Goal: Task Accomplishment & Management: Manage account settings

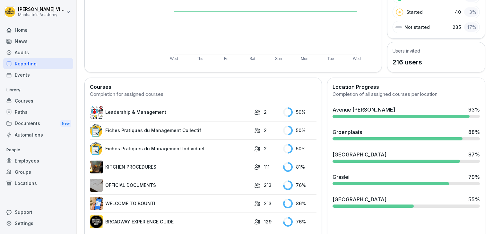
scroll to position [110, 0]
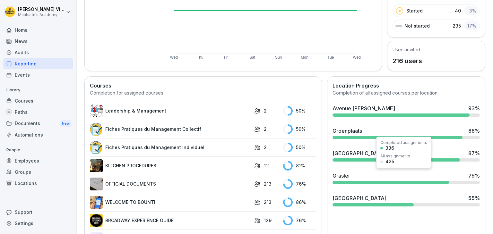
click at [356, 174] on div "Graslei 79 %" at bounding box center [406, 176] width 147 height 8
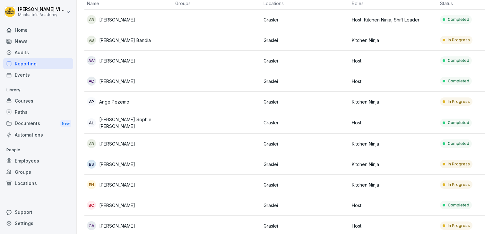
scroll to position [62, 0]
click at [120, 100] on p "Ange Pezemo" at bounding box center [114, 102] width 30 height 7
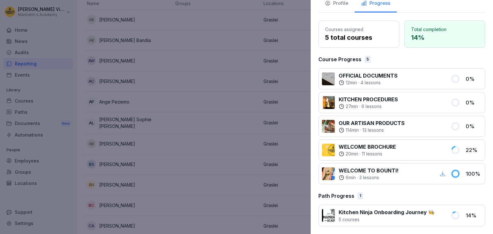
scroll to position [0, 0]
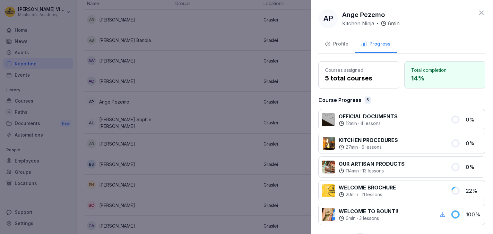
click at [336, 44] on div "Profile" at bounding box center [336, 43] width 23 height 7
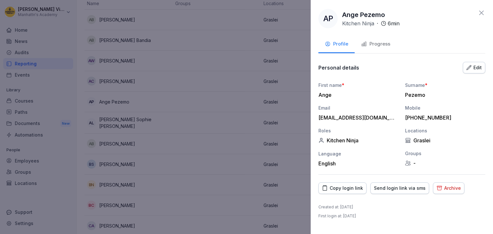
click at [444, 189] on div "Archive" at bounding box center [449, 188] width 24 height 7
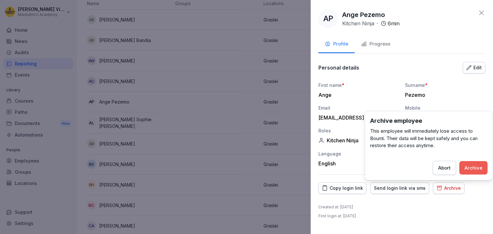
click at [473, 168] on div "Archive" at bounding box center [474, 167] width 18 height 7
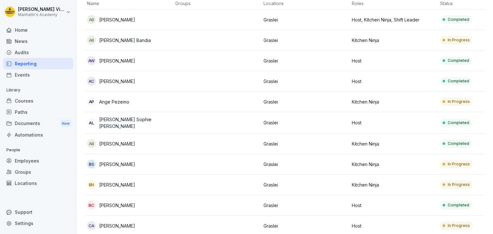
click at [108, 101] on p "Ange Pezemo" at bounding box center [114, 102] width 30 height 7
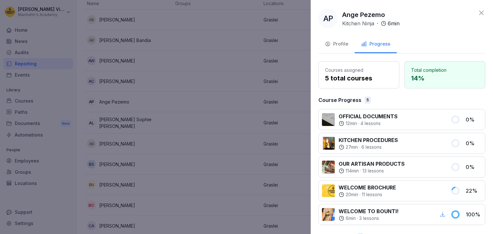
click at [339, 42] on div "Profile" at bounding box center [336, 43] width 23 height 7
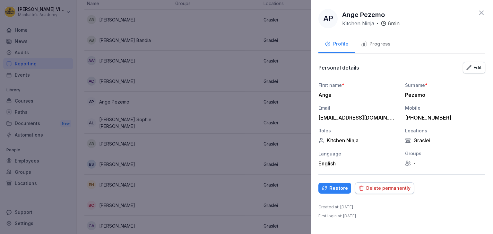
click at [386, 188] on div "Delete permanently" at bounding box center [385, 188] width 52 height 7
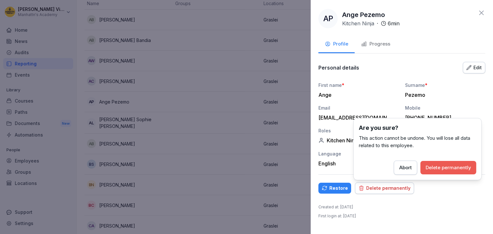
click at [447, 168] on div "Delete permanently" at bounding box center [449, 167] width 46 height 7
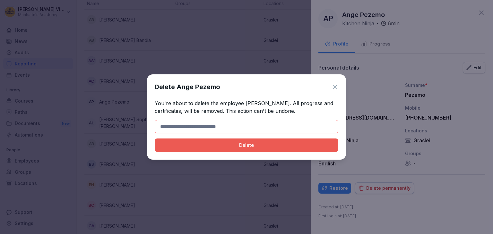
click at [254, 145] on div "Delete" at bounding box center [246, 145] width 173 height 7
click at [203, 146] on div "Delete" at bounding box center [246, 145] width 173 height 7
click at [188, 127] on input at bounding box center [247, 126] width 184 height 13
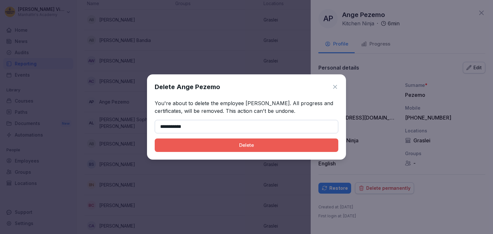
type input "**********"
click at [214, 148] on div "Delete" at bounding box center [246, 145] width 173 height 7
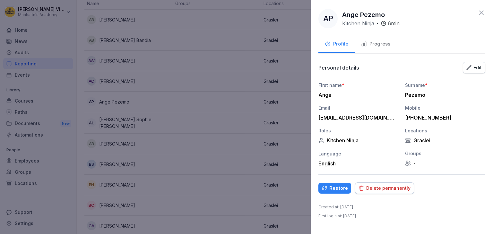
click at [372, 188] on div "Delete permanently" at bounding box center [385, 188] width 52 height 7
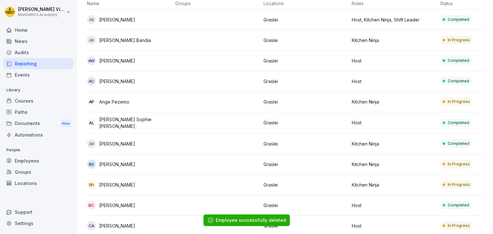
click at [436, 166] on td "Kitchen Ninja" at bounding box center [393, 164] width 88 height 21
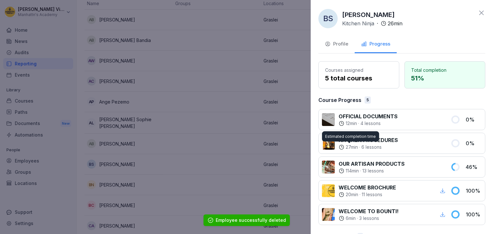
click at [109, 107] on div at bounding box center [246, 117] width 493 height 234
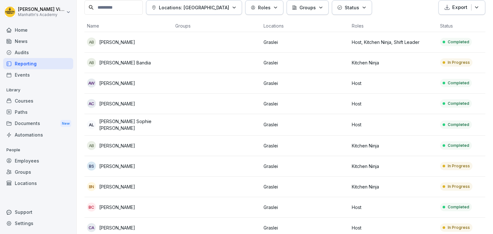
scroll to position [39, 0]
click at [116, 165] on p "[PERSON_NAME]" at bounding box center [117, 166] width 36 height 7
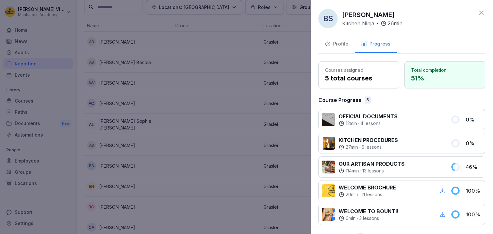
click at [336, 42] on div "Profile" at bounding box center [336, 43] width 23 height 7
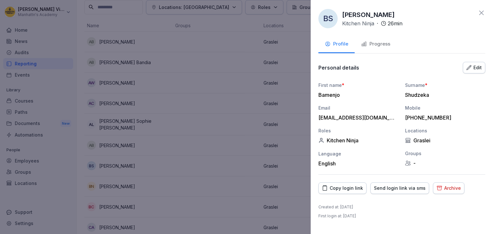
click at [443, 187] on div "Archive" at bounding box center [449, 188] width 24 height 7
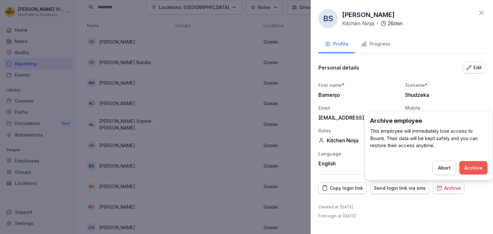
click at [474, 168] on div "Archive" at bounding box center [474, 167] width 18 height 7
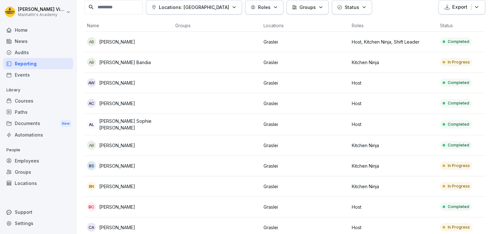
click at [118, 164] on p "[PERSON_NAME]" at bounding box center [117, 166] width 36 height 7
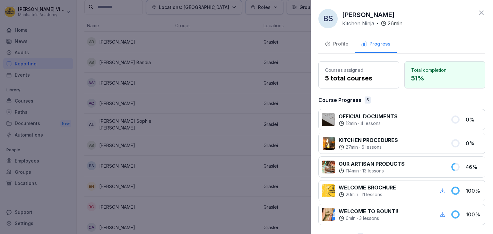
click at [329, 48] on button "Profile" at bounding box center [337, 44] width 36 height 17
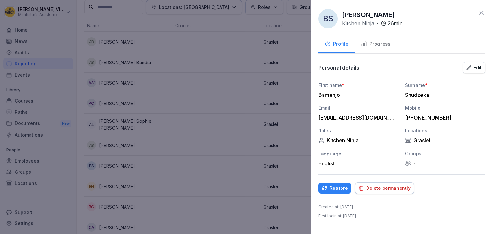
click at [382, 187] on div "Delete permanently" at bounding box center [385, 188] width 52 height 7
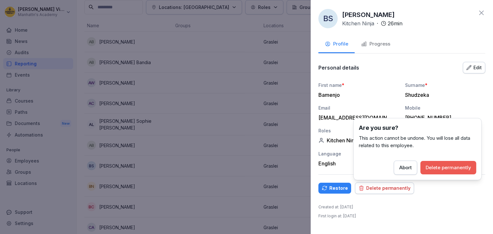
click at [449, 168] on div "Delete permanently" at bounding box center [449, 167] width 46 height 7
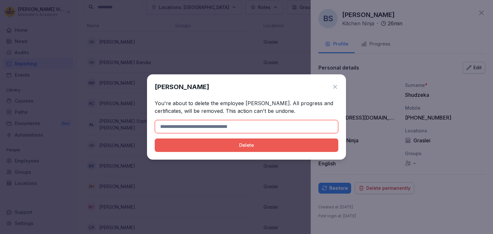
click at [238, 125] on input at bounding box center [247, 126] width 184 height 13
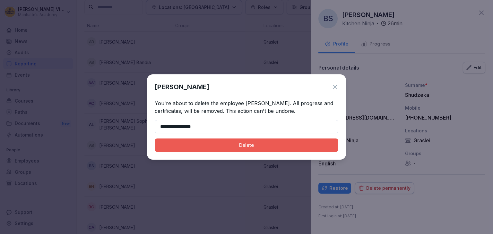
click at [247, 147] on div "Delete" at bounding box center [246, 145] width 173 height 7
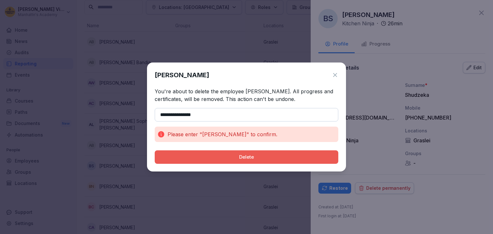
click at [229, 159] on div "Delete" at bounding box center [246, 157] width 173 height 7
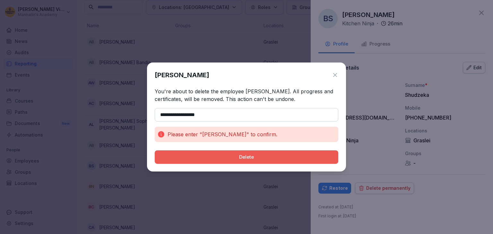
click at [234, 162] on button "Delete" at bounding box center [247, 157] width 184 height 13
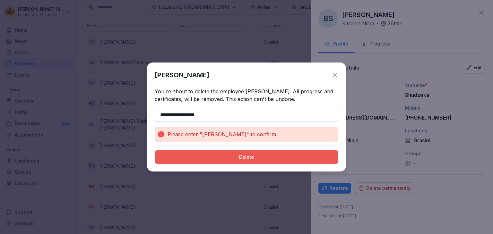
click at [234, 162] on button "Delete" at bounding box center [247, 157] width 184 height 13
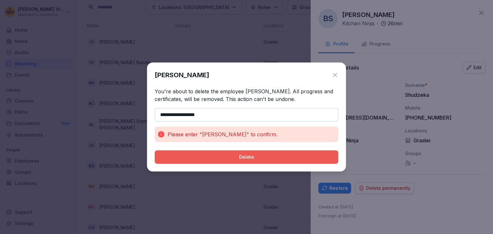
click at [234, 162] on button "Delete" at bounding box center [247, 157] width 184 height 13
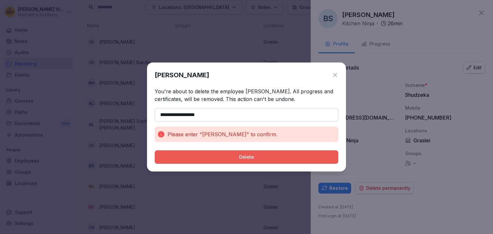
click at [234, 162] on button "Delete" at bounding box center [247, 157] width 184 height 13
click at [209, 117] on input "**********" at bounding box center [247, 114] width 184 height 13
type input "**********"
click at [227, 163] on button "Delete" at bounding box center [247, 157] width 184 height 13
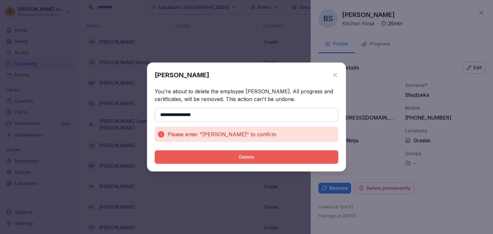
click at [231, 160] on div "Delete" at bounding box center [246, 157] width 173 height 7
click at [336, 75] on icon at bounding box center [335, 75] width 6 height 6
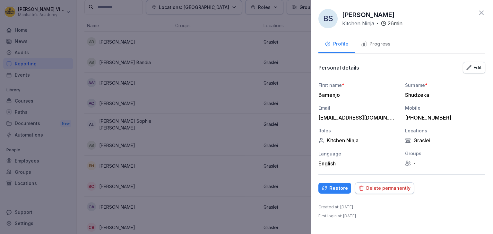
click at [270, 162] on div at bounding box center [246, 117] width 493 height 234
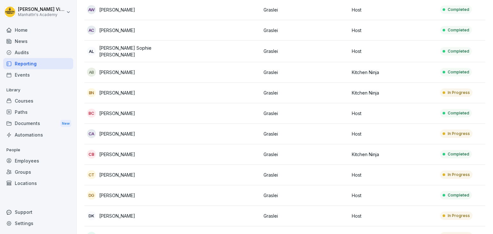
scroll to position [114, 0]
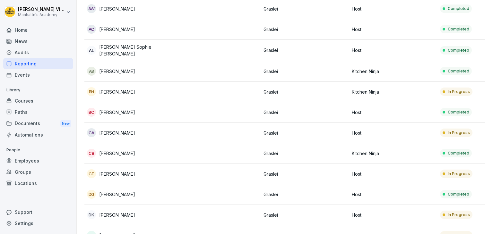
click at [112, 132] on p "[PERSON_NAME]" at bounding box center [117, 133] width 36 height 7
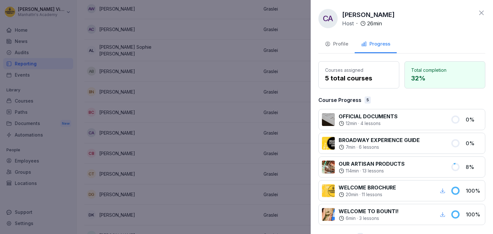
click at [332, 44] on div "Profile" at bounding box center [336, 43] width 23 height 7
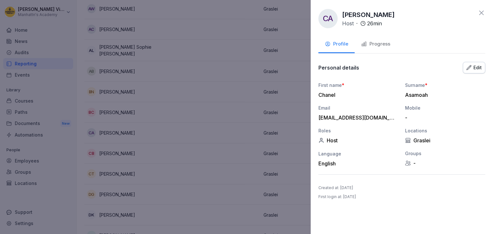
click at [219, 98] on div at bounding box center [246, 117] width 493 height 234
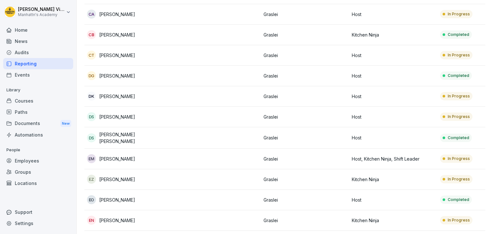
scroll to position [232, 0]
click at [123, 156] on p "[PERSON_NAME]" at bounding box center [117, 159] width 36 height 7
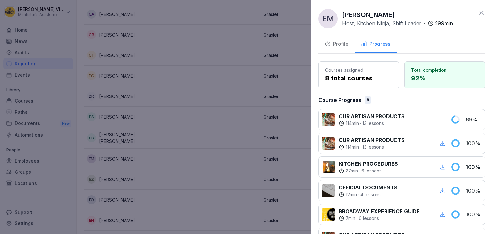
click at [337, 39] on button "Profile" at bounding box center [337, 44] width 36 height 17
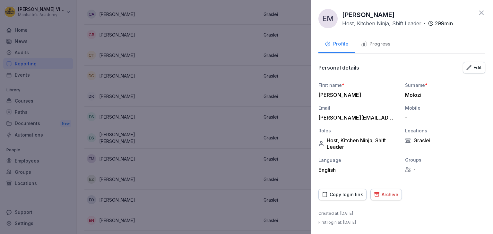
click at [388, 191] on div "Archive" at bounding box center [386, 194] width 24 height 7
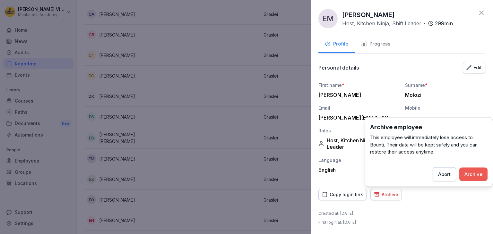
click at [475, 171] on div "Archive" at bounding box center [474, 174] width 18 height 7
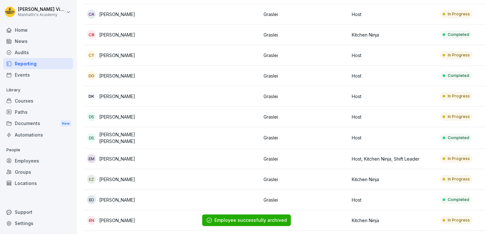
click at [111, 156] on p "[PERSON_NAME]" at bounding box center [117, 159] width 36 height 7
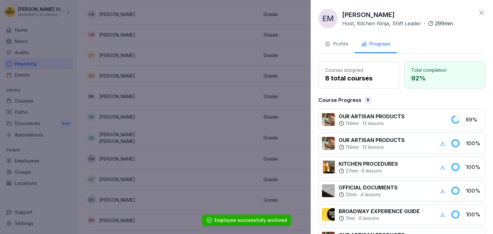
click at [330, 42] on icon "button" at bounding box center [328, 44] width 6 height 6
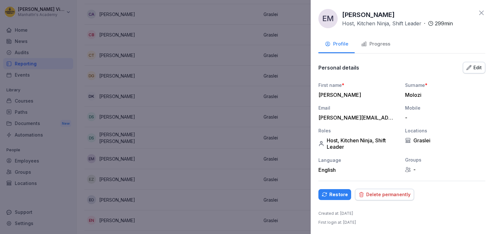
click at [394, 194] on div "Delete permanently" at bounding box center [385, 194] width 52 height 7
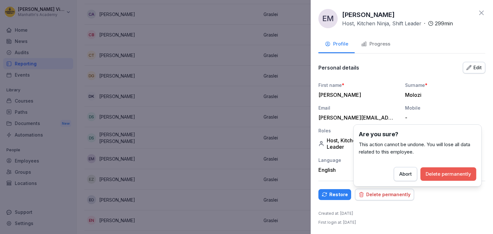
click at [448, 174] on div "Delete permanently" at bounding box center [449, 174] width 46 height 7
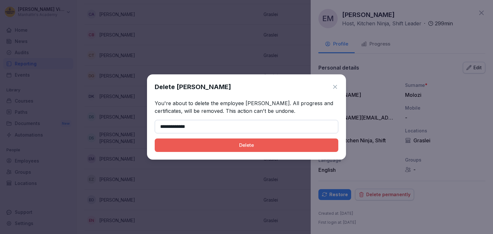
type input "**********"
click at [261, 149] on div "Delete" at bounding box center [246, 145] width 173 height 7
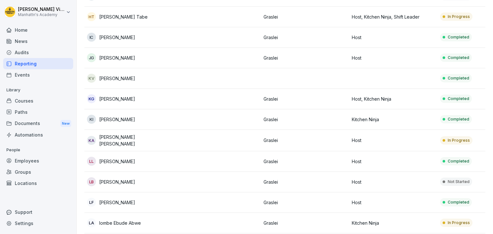
scroll to position [518, 0]
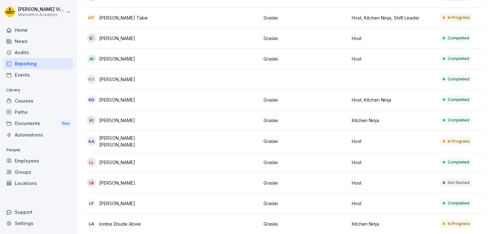
click at [111, 139] on p "[PERSON_NAME] [PERSON_NAME]" at bounding box center [134, 141] width 71 height 13
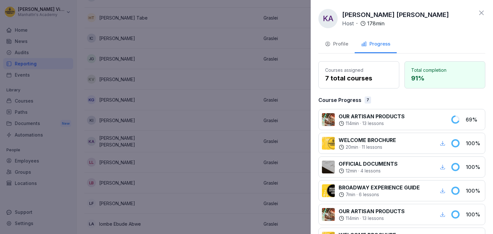
click at [332, 44] on div "Profile" at bounding box center [336, 43] width 23 height 7
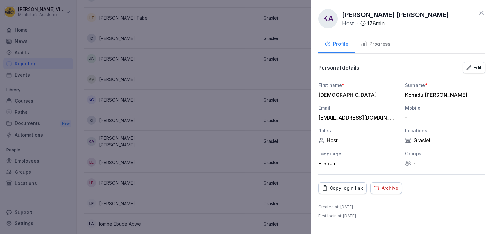
click at [385, 189] on div "Archive" at bounding box center [386, 188] width 24 height 7
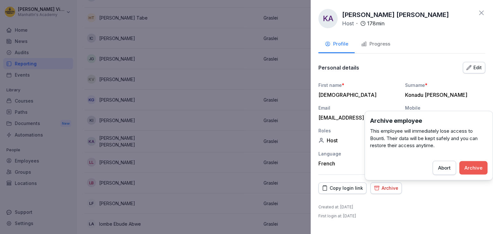
click at [472, 168] on div "Archive" at bounding box center [474, 167] width 18 height 7
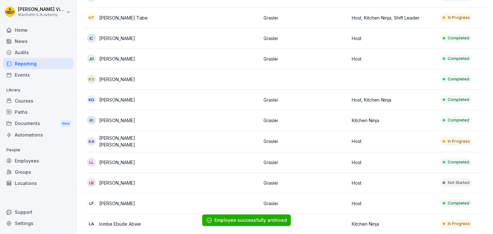
click at [116, 138] on p "[PERSON_NAME] [PERSON_NAME]" at bounding box center [134, 141] width 71 height 13
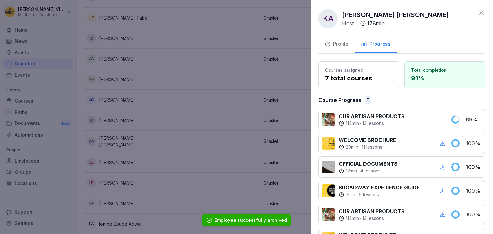
click at [331, 47] on div "Profile" at bounding box center [336, 43] width 23 height 7
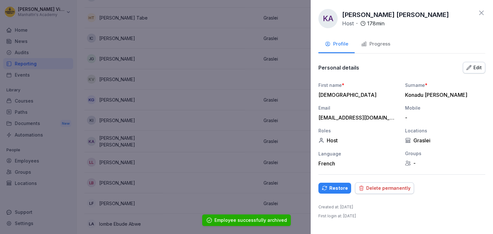
click at [384, 187] on div "Delete permanently" at bounding box center [385, 188] width 52 height 7
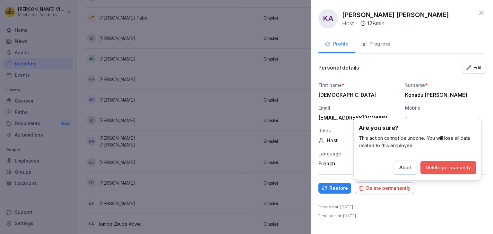
click at [440, 170] on div "Delete permanently" at bounding box center [449, 167] width 46 height 7
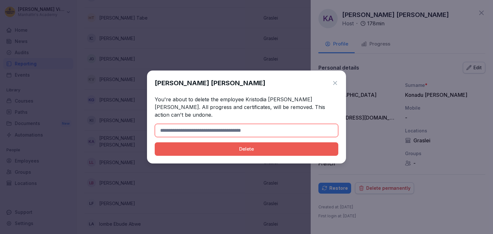
click at [280, 127] on input at bounding box center [247, 130] width 184 height 13
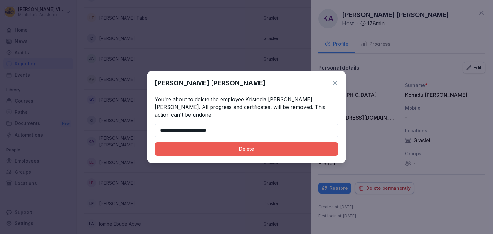
type input "**********"
click at [250, 146] on div "Delete" at bounding box center [246, 149] width 173 height 7
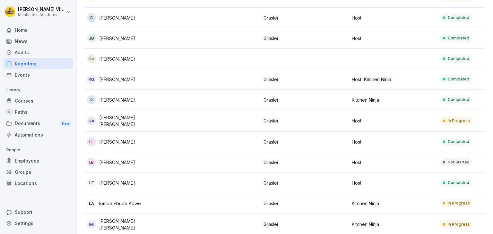
scroll to position [538, 0]
click at [116, 160] on p "[PERSON_NAME]" at bounding box center [117, 163] width 36 height 7
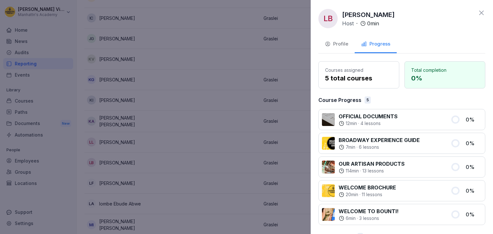
click at [338, 45] on div "Profile" at bounding box center [336, 43] width 23 height 7
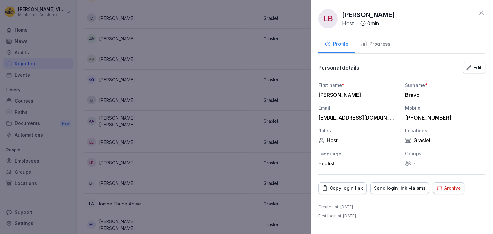
click at [444, 187] on div "Archive" at bounding box center [449, 188] width 24 height 7
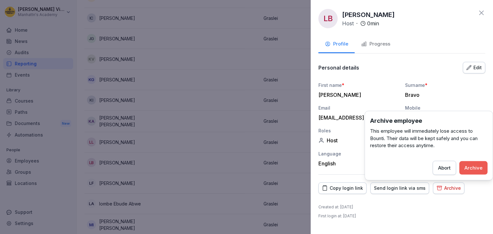
click at [478, 168] on div "Archive" at bounding box center [474, 167] width 18 height 7
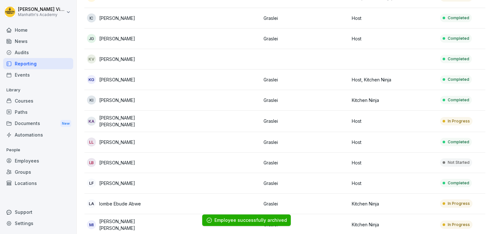
click at [121, 161] on p "[PERSON_NAME]" at bounding box center [117, 163] width 36 height 7
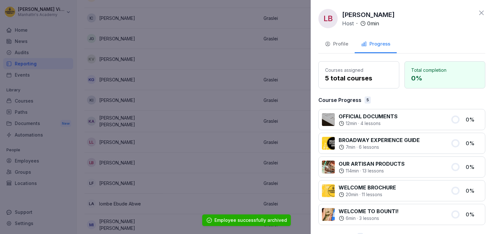
click at [335, 43] on div "Profile" at bounding box center [336, 43] width 23 height 7
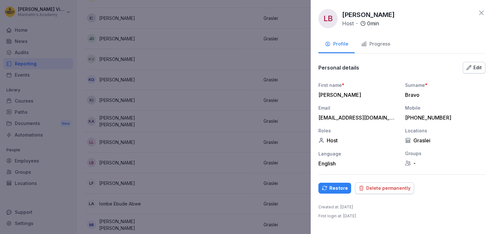
click at [376, 187] on div "Delete permanently" at bounding box center [385, 188] width 52 height 7
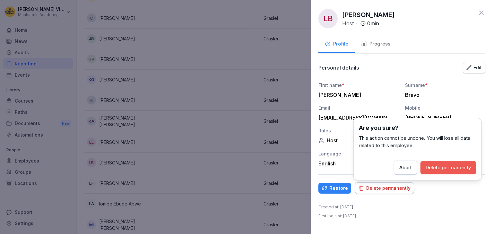
click at [444, 165] on div "Delete permanently" at bounding box center [449, 167] width 46 height 7
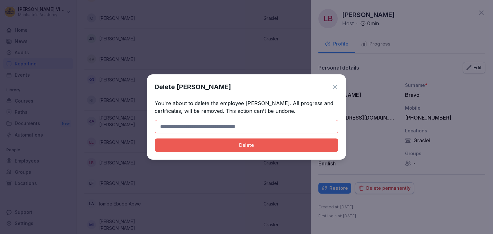
click at [274, 121] on input at bounding box center [247, 126] width 184 height 13
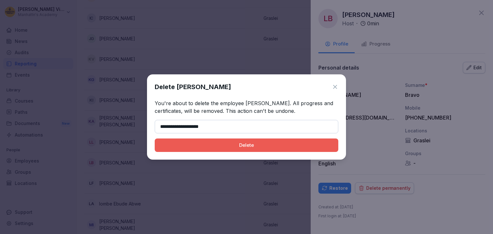
type input "**********"
click at [250, 147] on div "Delete" at bounding box center [246, 145] width 173 height 7
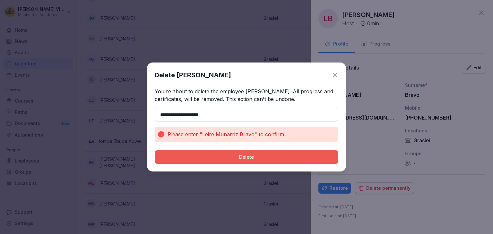
click at [336, 75] on icon at bounding box center [335, 75] width 6 height 6
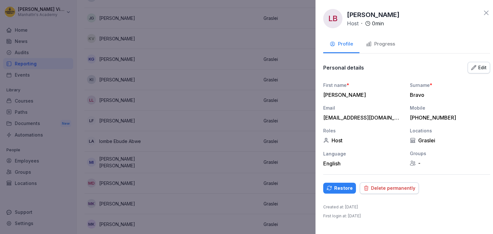
click at [118, 157] on div at bounding box center [246, 117] width 493 height 234
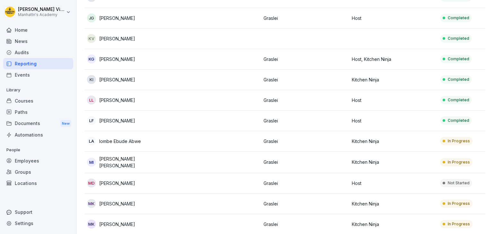
click at [110, 159] on p "[PERSON_NAME] [PERSON_NAME]" at bounding box center [134, 162] width 71 height 13
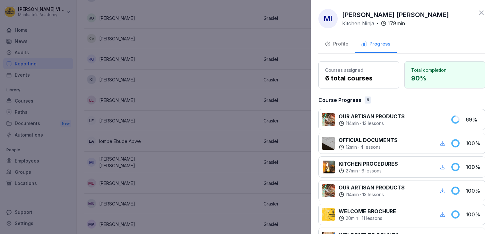
click at [335, 45] on div "Profile" at bounding box center [336, 43] width 23 height 7
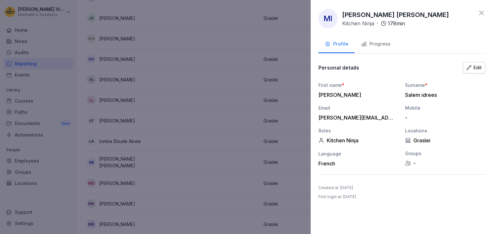
click at [133, 135] on div at bounding box center [246, 117] width 493 height 234
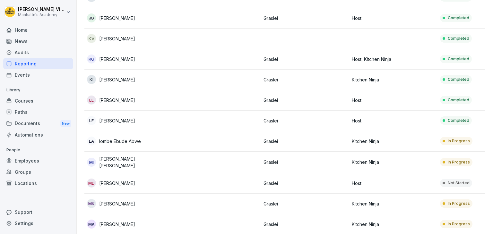
click at [108, 140] on p "lombe Ebude Abwe" at bounding box center [120, 141] width 42 height 7
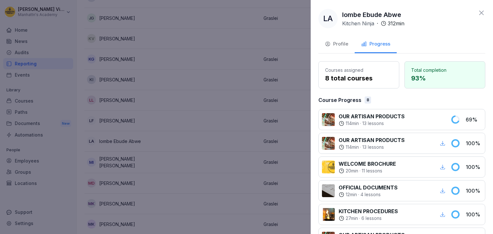
click at [338, 44] on div "Profile" at bounding box center [336, 43] width 23 height 7
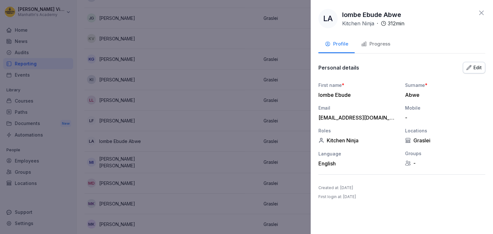
click at [201, 86] on div at bounding box center [246, 117] width 493 height 234
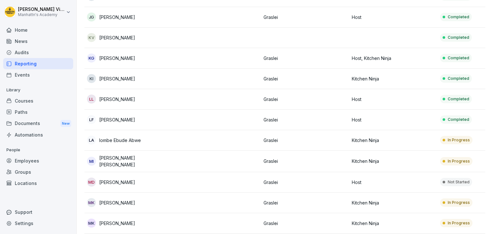
scroll to position [539, 0]
click at [125, 179] on p "[PERSON_NAME]" at bounding box center [117, 182] width 36 height 7
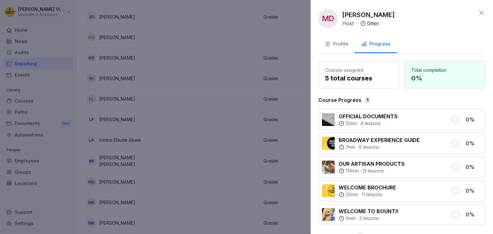
click at [336, 44] on div "Profile" at bounding box center [336, 43] width 23 height 7
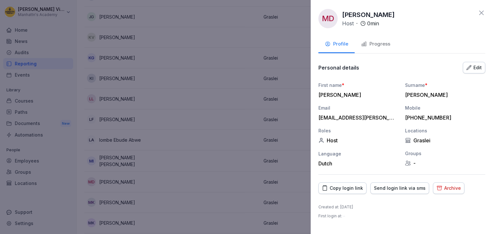
click at [443, 187] on div "Archive" at bounding box center [449, 188] width 24 height 7
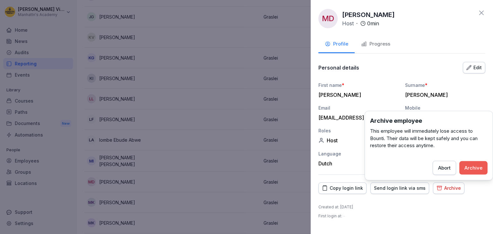
click at [469, 167] on div "Archive" at bounding box center [474, 167] width 18 height 7
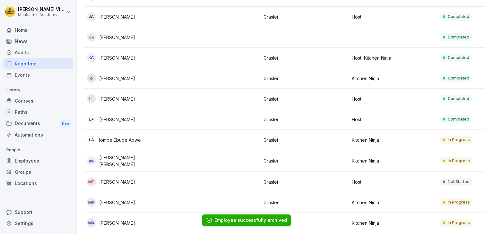
click at [115, 179] on p "[PERSON_NAME]" at bounding box center [117, 182] width 36 height 7
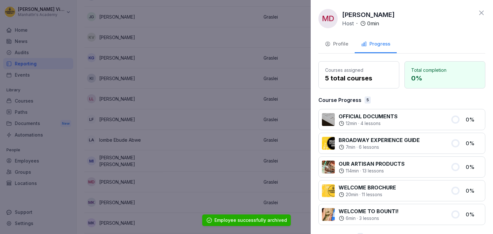
click at [336, 45] on div "Profile" at bounding box center [336, 43] width 23 height 7
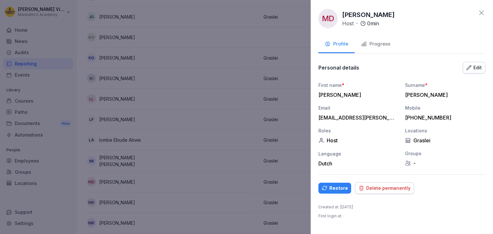
click at [383, 193] on button "Delete permanently" at bounding box center [384, 189] width 59 height 12
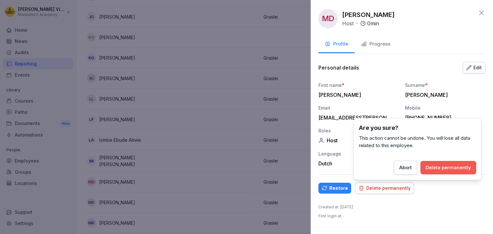
click at [439, 169] on div "Delete permanently" at bounding box center [449, 167] width 46 height 7
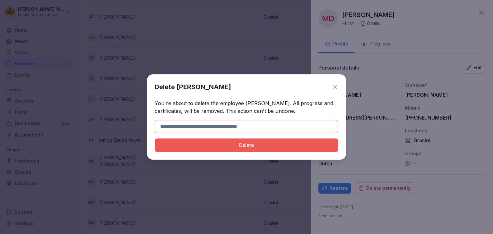
click at [281, 126] on input at bounding box center [247, 126] width 184 height 13
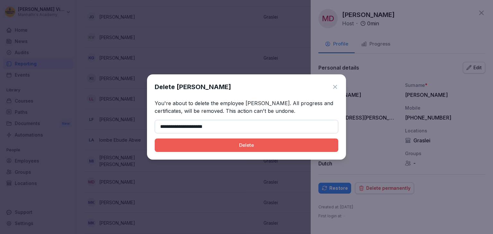
type input "**********"
click at [257, 145] on div "Delete" at bounding box center [246, 145] width 173 height 7
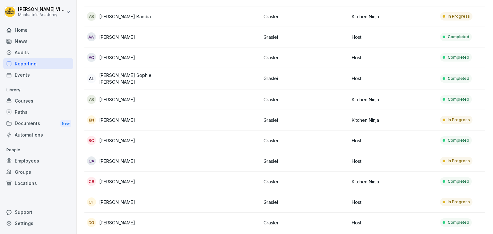
scroll to position [86, 0]
click at [117, 121] on p "[PERSON_NAME]" at bounding box center [117, 120] width 36 height 7
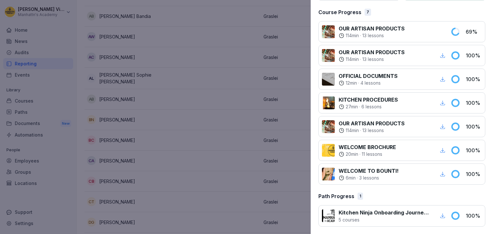
scroll to position [0, 0]
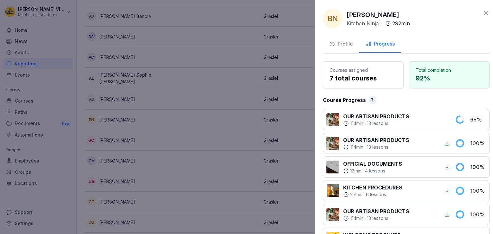
click at [170, 135] on div at bounding box center [246, 117] width 493 height 234
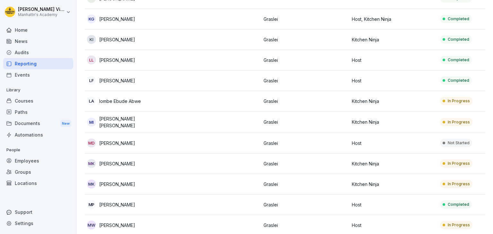
scroll to position [579, 0]
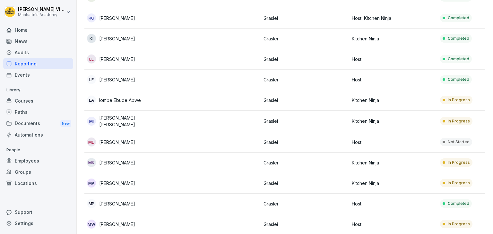
click at [131, 160] on p "[PERSON_NAME]" at bounding box center [117, 163] width 36 height 7
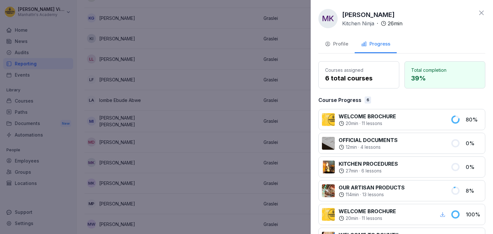
click at [343, 41] on div "Profile" at bounding box center [336, 43] width 23 height 7
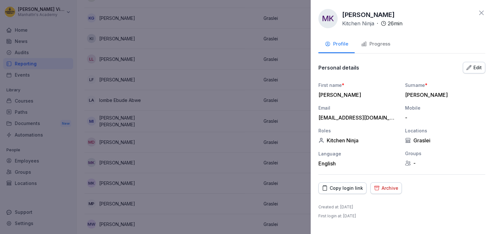
click at [383, 189] on div "Archive" at bounding box center [386, 188] width 24 height 7
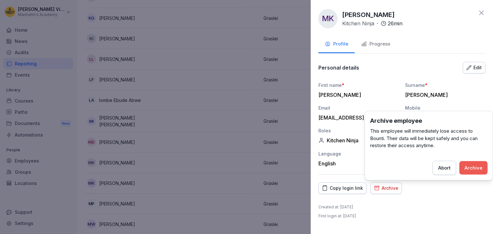
click at [473, 169] on div "Archive" at bounding box center [474, 167] width 18 height 7
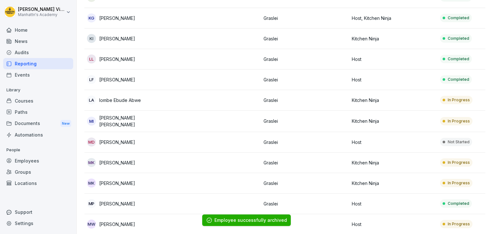
click at [119, 160] on p "[PERSON_NAME]" at bounding box center [117, 163] width 36 height 7
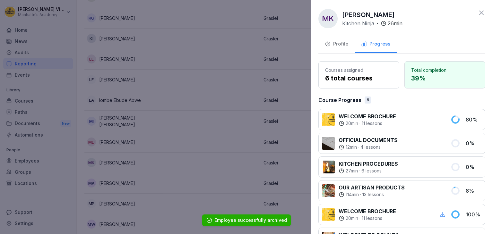
click at [338, 44] on div "Profile" at bounding box center [336, 43] width 23 height 7
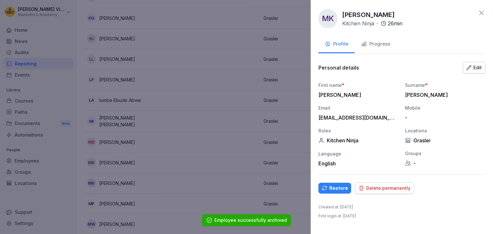
click at [380, 191] on div "Delete permanently" at bounding box center [385, 188] width 52 height 7
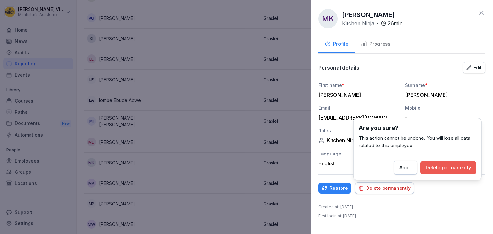
click at [440, 163] on button "Delete permanently" at bounding box center [449, 167] width 56 height 13
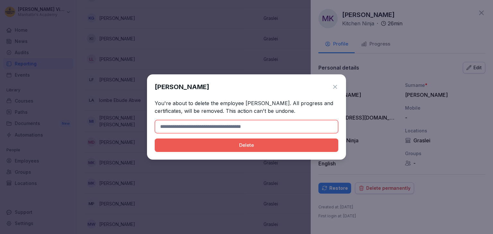
click at [238, 125] on input at bounding box center [247, 126] width 184 height 13
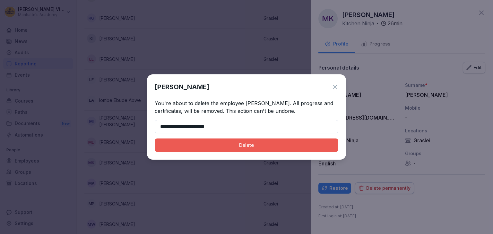
type input "**********"
click at [254, 147] on div "Delete" at bounding box center [246, 145] width 173 height 7
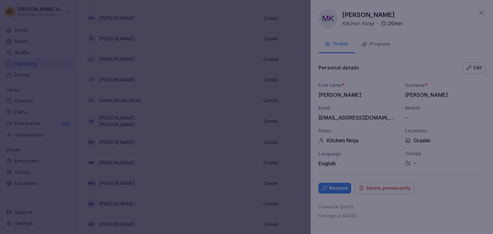
click at [72, 139] on div at bounding box center [246, 117] width 493 height 234
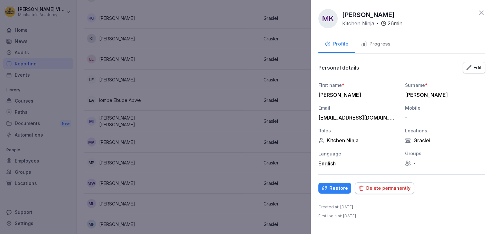
click at [131, 171] on div at bounding box center [246, 117] width 493 height 234
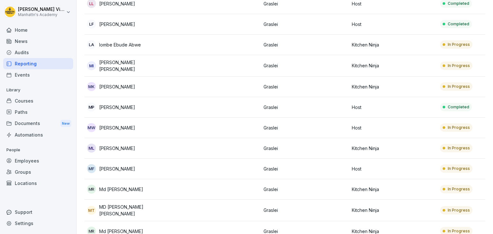
scroll to position [634, 0]
click at [112, 166] on p "[PERSON_NAME]" at bounding box center [117, 169] width 36 height 7
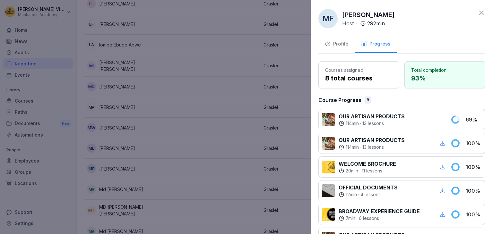
click at [342, 45] on div "Profile" at bounding box center [336, 43] width 23 height 7
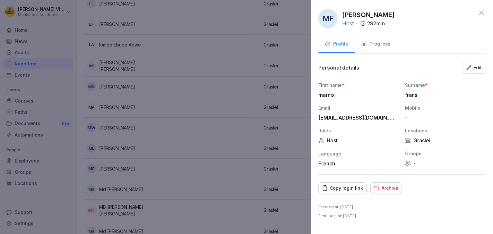
click at [389, 190] on div "Archive" at bounding box center [386, 188] width 24 height 7
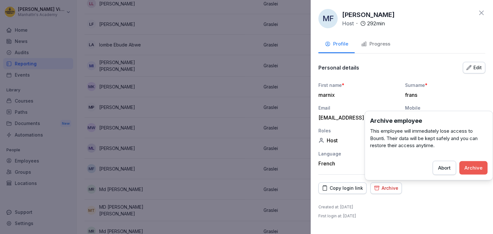
click at [468, 167] on div "Archive" at bounding box center [474, 167] width 18 height 7
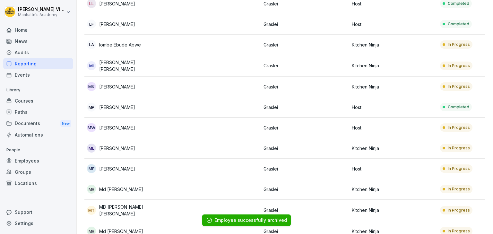
click at [117, 166] on p "[PERSON_NAME]" at bounding box center [117, 169] width 36 height 7
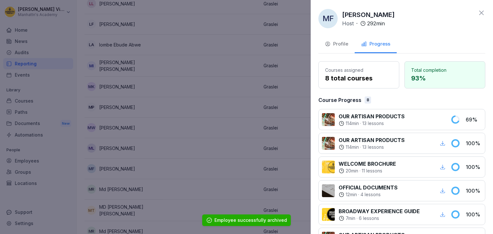
click at [337, 43] on div "Profile" at bounding box center [336, 43] width 23 height 7
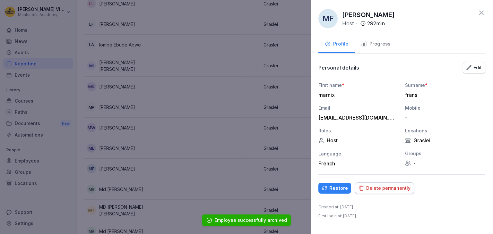
click at [385, 193] on button "Delete permanently" at bounding box center [384, 189] width 59 height 12
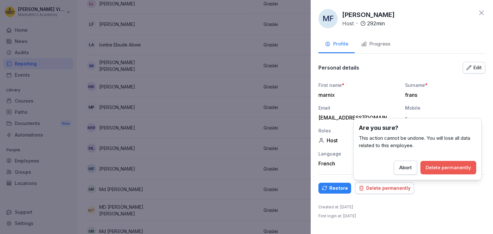
click at [444, 170] on div "Delete permanently" at bounding box center [449, 167] width 46 height 7
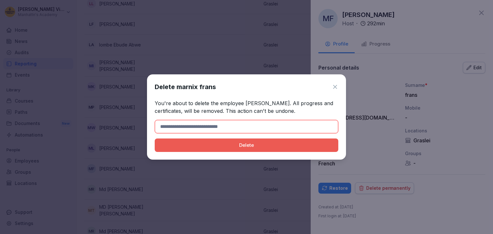
click at [301, 125] on input at bounding box center [247, 126] width 184 height 13
type input "*"
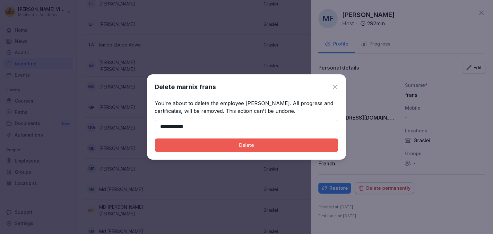
type input "**********"
click at [260, 144] on div "Delete" at bounding box center [246, 145] width 173 height 7
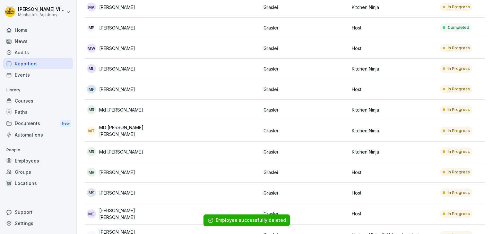
scroll to position [715, 0]
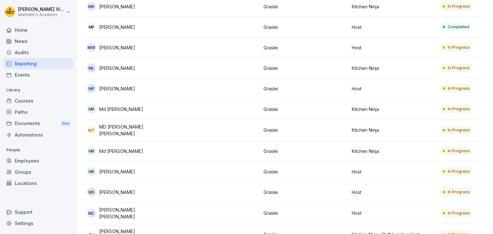
click at [122, 169] on p "[PERSON_NAME]" at bounding box center [117, 172] width 36 height 7
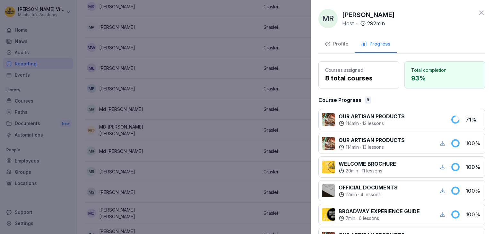
click at [332, 43] on div "Profile" at bounding box center [336, 43] width 23 height 7
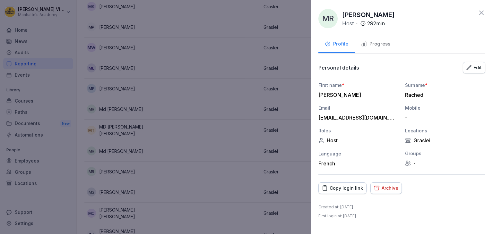
click at [383, 188] on div "Archive" at bounding box center [386, 188] width 24 height 7
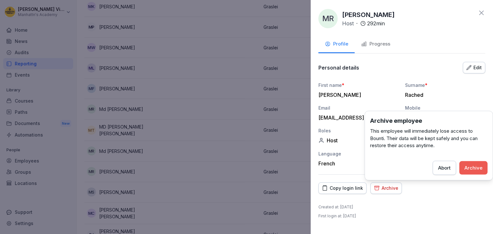
click at [469, 166] on div "Archive" at bounding box center [474, 167] width 18 height 7
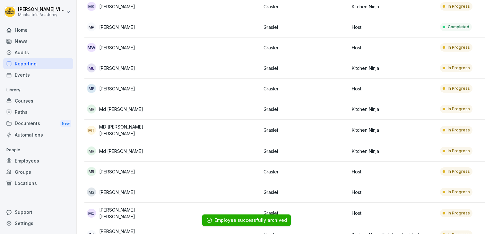
click at [111, 170] on p "[PERSON_NAME]" at bounding box center [117, 172] width 36 height 7
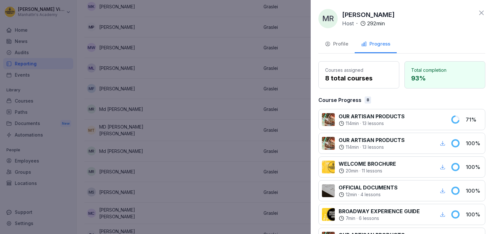
click at [339, 42] on div "Profile" at bounding box center [336, 43] width 23 height 7
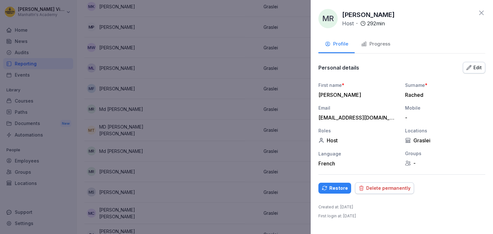
click at [378, 186] on div "Delete permanently" at bounding box center [385, 188] width 52 height 7
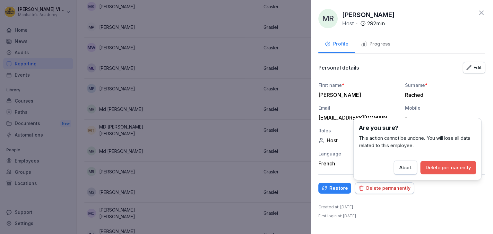
click at [439, 166] on div "Delete permanently" at bounding box center [449, 167] width 46 height 7
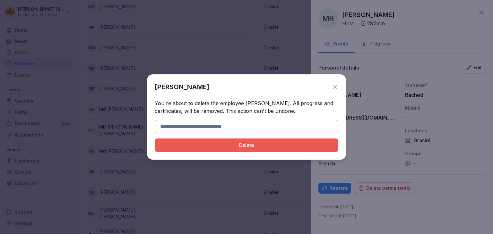
click at [285, 122] on input at bounding box center [247, 126] width 184 height 13
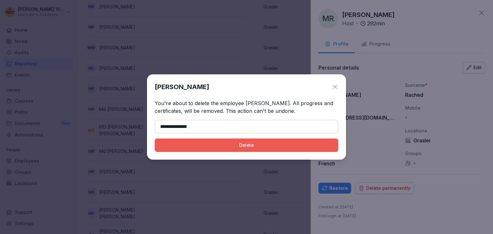
type input "**********"
click at [246, 147] on div "Delete" at bounding box center [246, 145] width 173 height 7
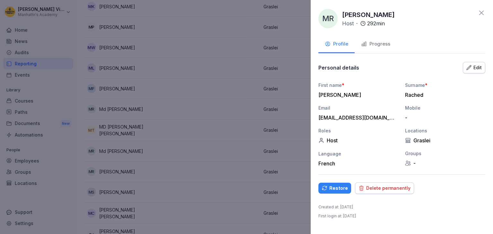
click at [380, 186] on div "Restore Delete permanently" at bounding box center [402, 189] width 167 height 12
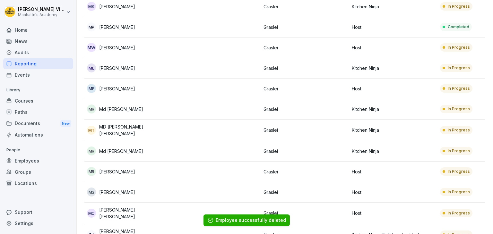
click at [114, 189] on p "[PERSON_NAME]" at bounding box center [117, 192] width 36 height 7
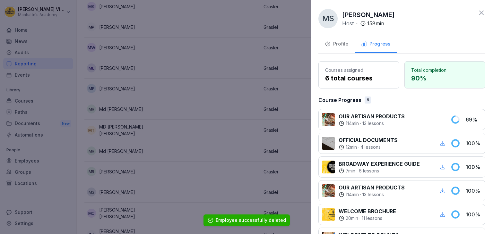
click at [338, 44] on div "Profile" at bounding box center [336, 43] width 23 height 7
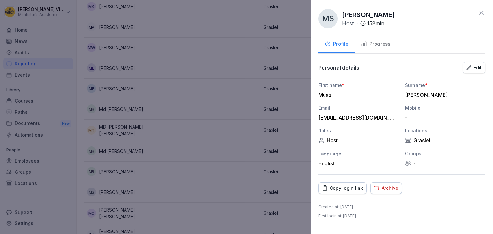
click at [385, 189] on div "Archive" at bounding box center [386, 188] width 24 height 7
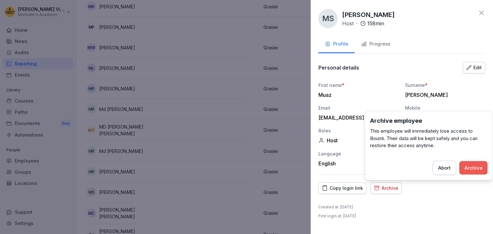
click at [472, 165] on div "Archive" at bounding box center [474, 167] width 18 height 7
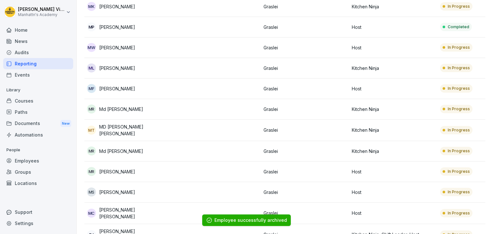
click at [115, 189] on p "[PERSON_NAME]" at bounding box center [117, 192] width 36 height 7
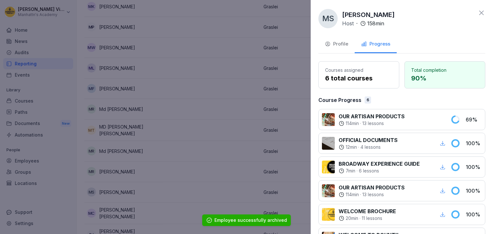
click at [339, 38] on button "Profile" at bounding box center [337, 44] width 36 height 17
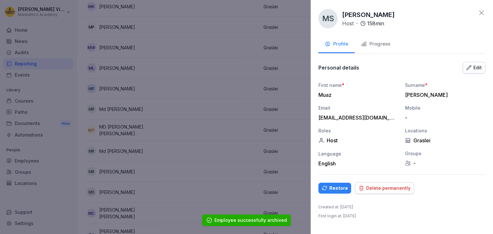
click at [374, 189] on div "Delete permanently" at bounding box center [385, 188] width 52 height 7
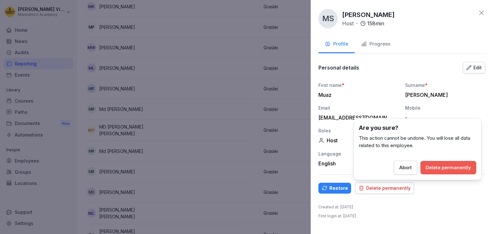
click at [438, 165] on div "Delete permanently" at bounding box center [449, 167] width 46 height 7
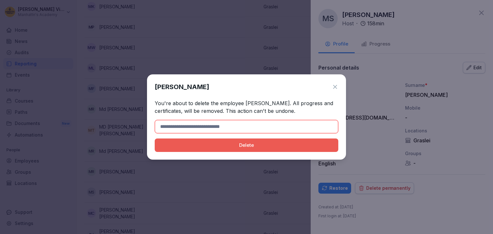
click at [287, 125] on input at bounding box center [247, 126] width 184 height 13
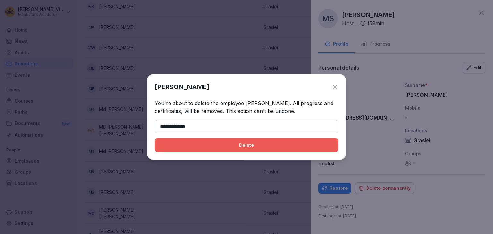
type input "**********"
click at [258, 147] on div "Delete" at bounding box center [246, 145] width 173 height 7
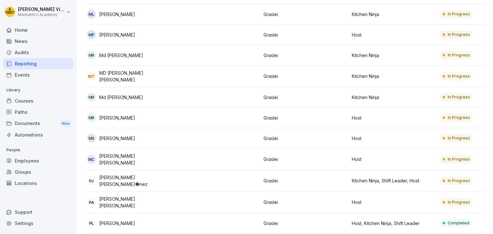
scroll to position [769, 0]
click at [127, 176] on p "[PERSON_NAME] [PERSON_NAME]�nez" at bounding box center [134, 180] width 71 height 13
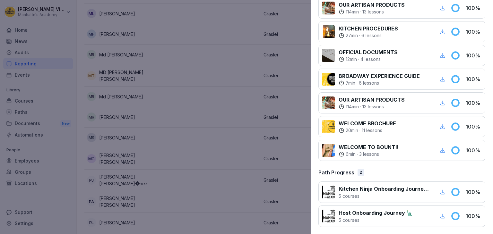
scroll to position [0, 0]
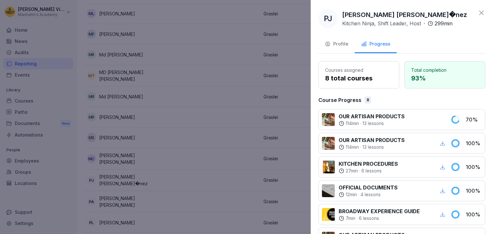
click at [141, 176] on div at bounding box center [246, 117] width 493 height 234
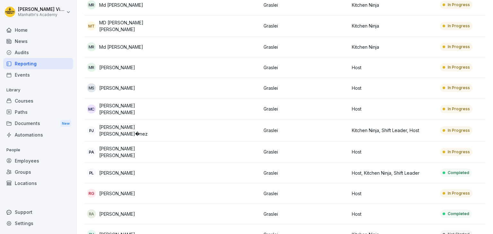
scroll to position [819, 0]
click at [113, 190] on p "[PERSON_NAME]" at bounding box center [117, 193] width 36 height 7
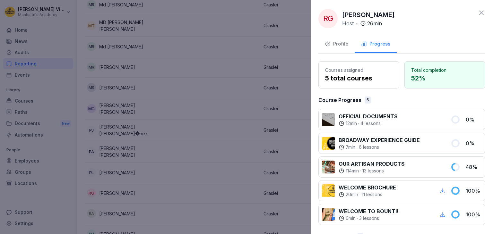
click at [335, 41] on div "Profile" at bounding box center [336, 43] width 23 height 7
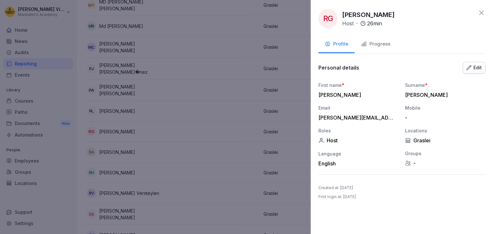
click at [157, 154] on div at bounding box center [246, 117] width 493 height 234
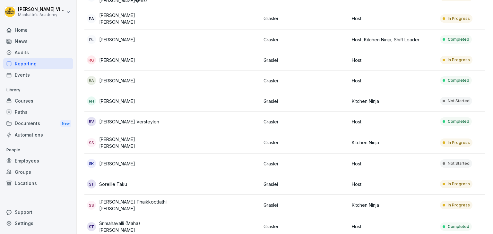
scroll to position [893, 0]
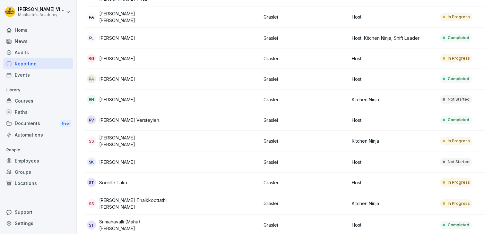
click at [116, 117] on p "[PERSON_NAME] Versteylen" at bounding box center [129, 120] width 60 height 7
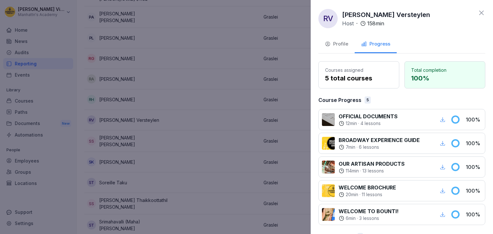
click at [334, 46] on div "Profile" at bounding box center [336, 43] width 23 height 7
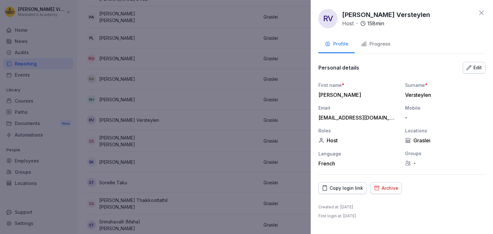
click at [385, 188] on div "Archive" at bounding box center [386, 188] width 24 height 7
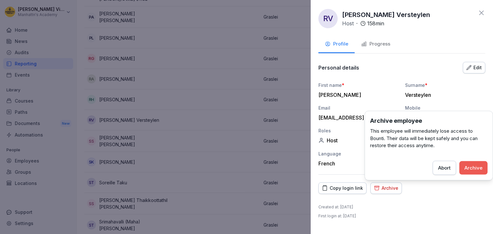
click at [478, 165] on div "Archive" at bounding box center [474, 167] width 18 height 7
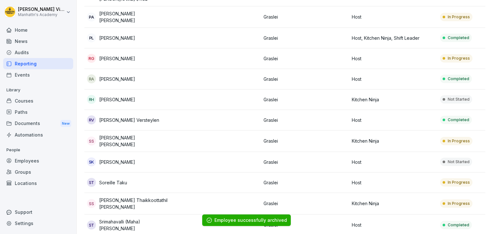
click at [109, 117] on p "[PERSON_NAME] Versteylen" at bounding box center [129, 120] width 60 height 7
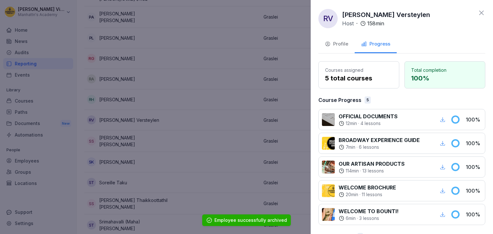
click at [333, 43] on div "Profile" at bounding box center [336, 43] width 23 height 7
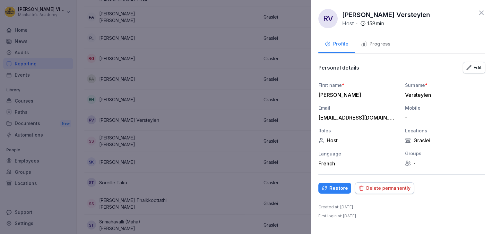
click at [371, 190] on div "Delete permanently" at bounding box center [385, 188] width 52 height 7
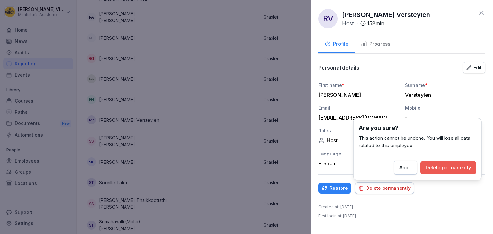
click at [441, 170] on div "Delete permanently" at bounding box center [449, 167] width 46 height 7
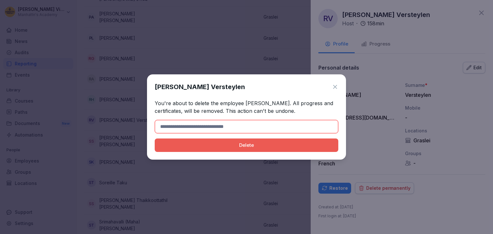
click at [285, 127] on input at bounding box center [247, 126] width 184 height 13
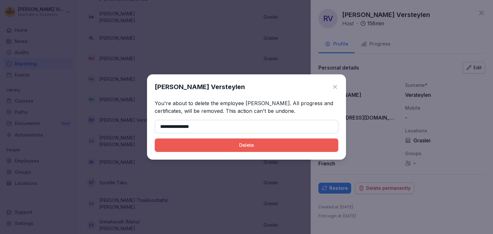
type input "**********"
click at [254, 146] on div "Delete" at bounding box center [246, 145] width 173 height 7
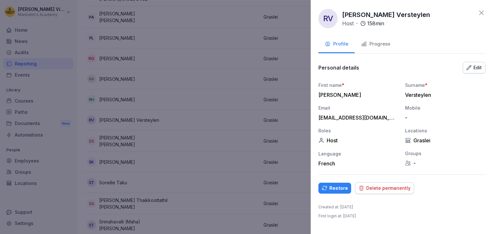
click at [387, 191] on body "[PERSON_NAME] Manhattn's Academy Home News Audits Reporting Events Library Cour…" at bounding box center [246, 117] width 493 height 234
